Goal: Task Accomplishment & Management: Manage account settings

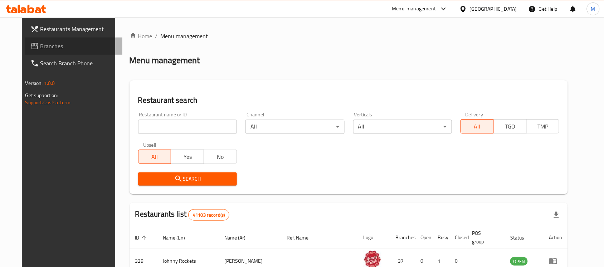
click at [40, 48] on span "Branches" at bounding box center [78, 46] width 77 height 9
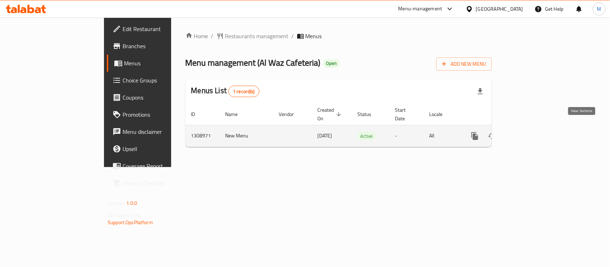
click at [530, 133] on icon "enhanced table" at bounding box center [526, 136] width 6 height 6
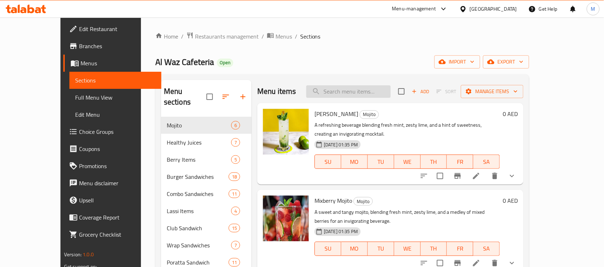
click at [390, 87] on input "search" at bounding box center [348, 91] width 84 height 13
paste input "Fifty 50"
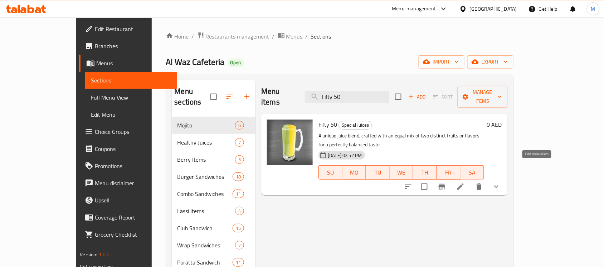
type input "Fifty 50"
click at [464, 183] on icon at bounding box center [460, 187] width 9 height 9
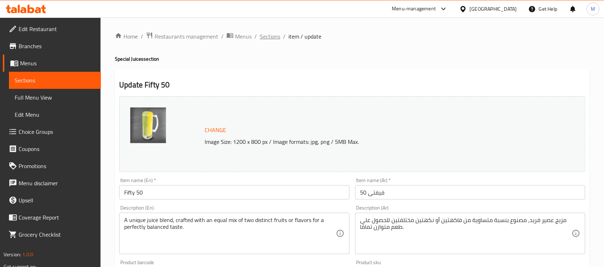
click at [267, 36] on span "Sections" at bounding box center [270, 36] width 20 height 9
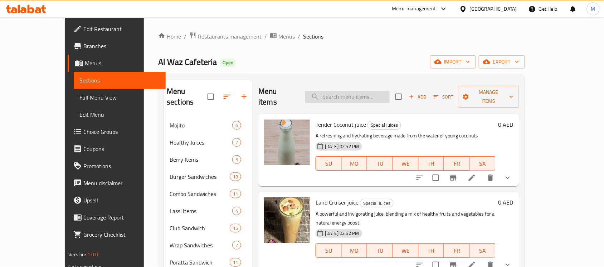
click at [374, 95] on input "search" at bounding box center [347, 97] width 84 height 13
paste input "Potato Wedges"
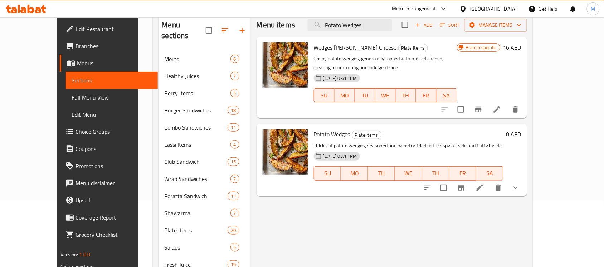
scroll to position [68, 0]
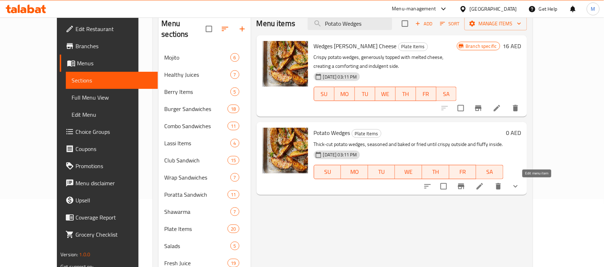
type input "Potato Wedges"
click at [484, 183] on icon at bounding box center [479, 186] width 9 height 9
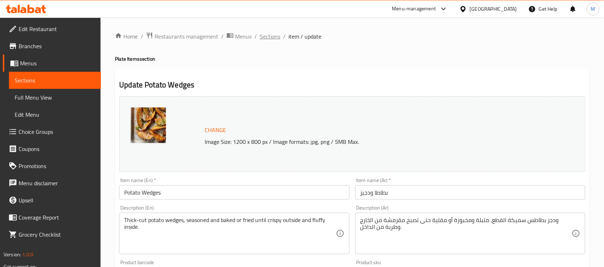
click at [276, 34] on span "Sections" at bounding box center [270, 36] width 20 height 9
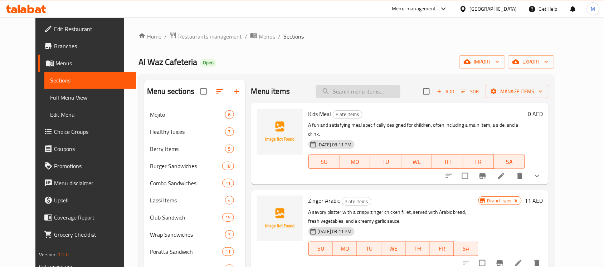
click at [385, 98] on input "search" at bounding box center [358, 91] width 84 height 13
paste input "Kids Meal"
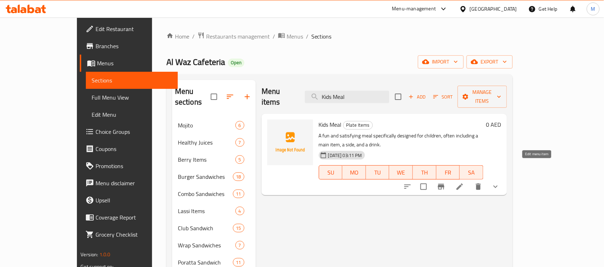
type input "Kids Meal"
click at [464, 183] on icon at bounding box center [459, 187] width 9 height 9
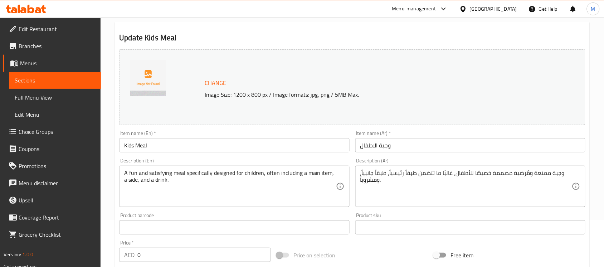
scroll to position [48, 0]
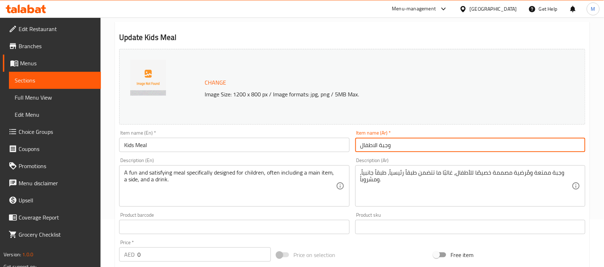
click at [415, 147] on input "وجبة الاطفال" at bounding box center [470, 145] width 230 height 14
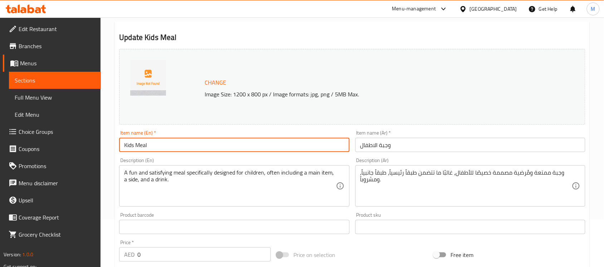
click at [210, 149] on input "Kids Meal" at bounding box center [234, 145] width 230 height 14
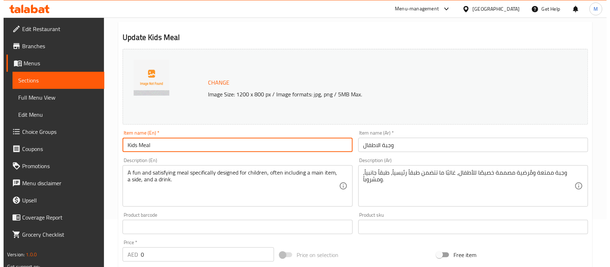
scroll to position [0, 0]
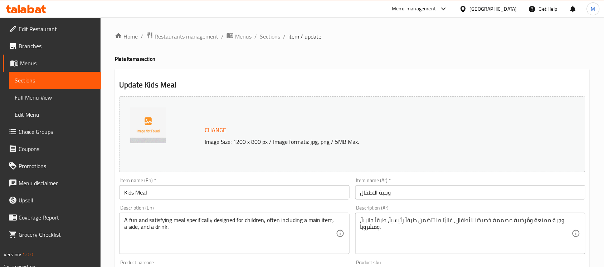
click at [269, 36] on span "Sections" at bounding box center [270, 36] width 20 height 9
